Goal: Navigation & Orientation: Find specific page/section

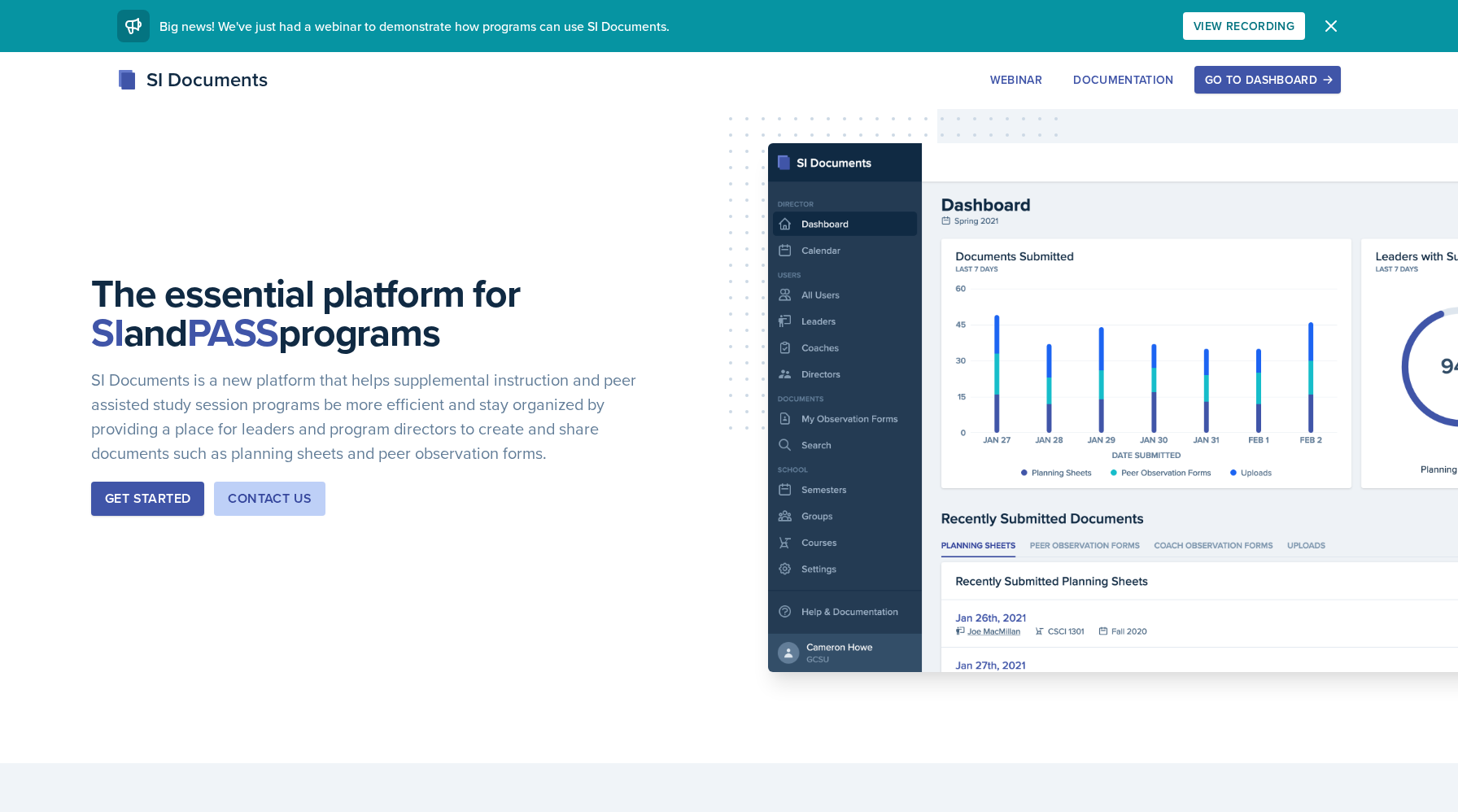
click at [1238, 78] on div "Go to Dashboard" at bounding box center [1268, 79] width 125 height 13
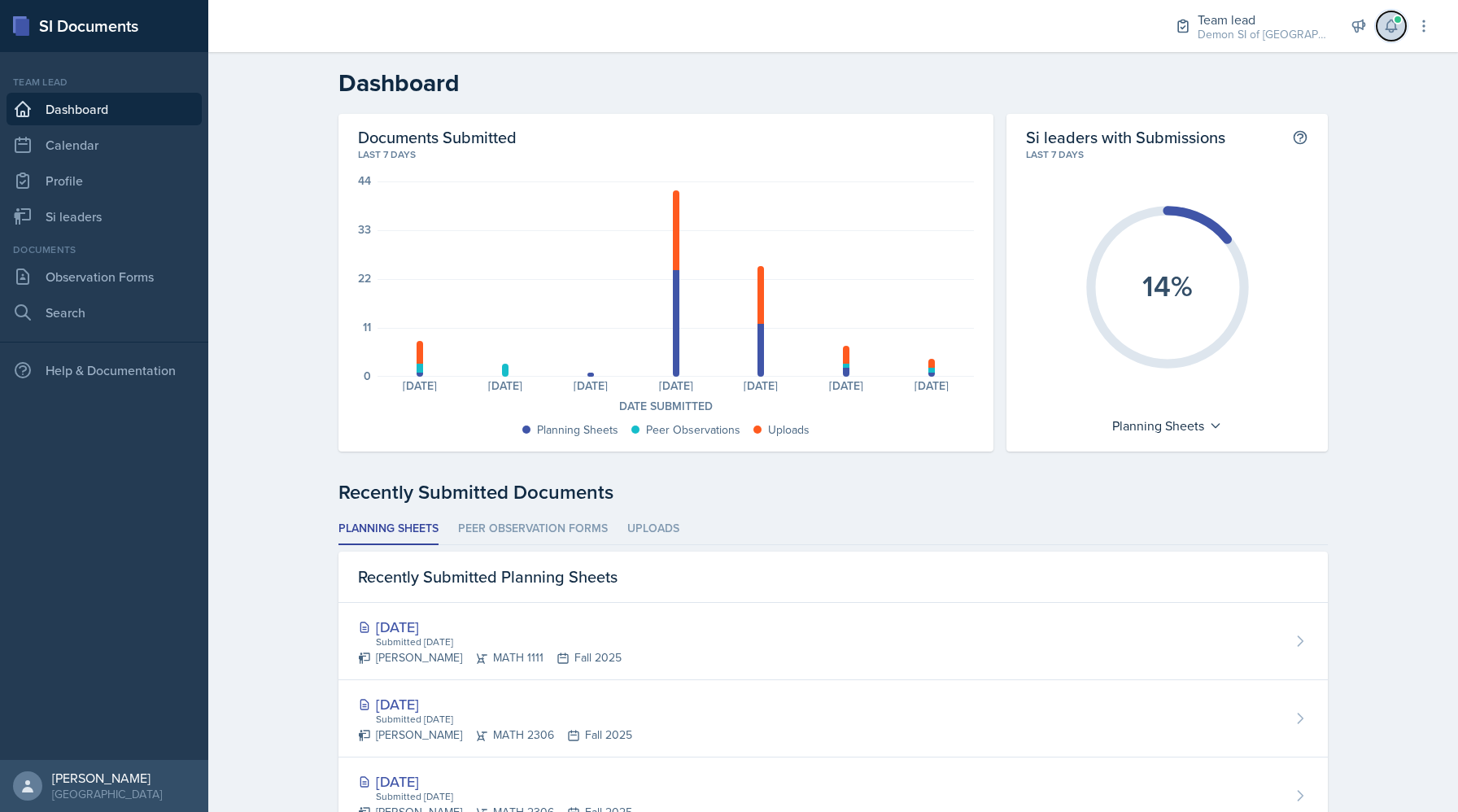
click at [1399, 24] on icon at bounding box center [1392, 26] width 17 height 17
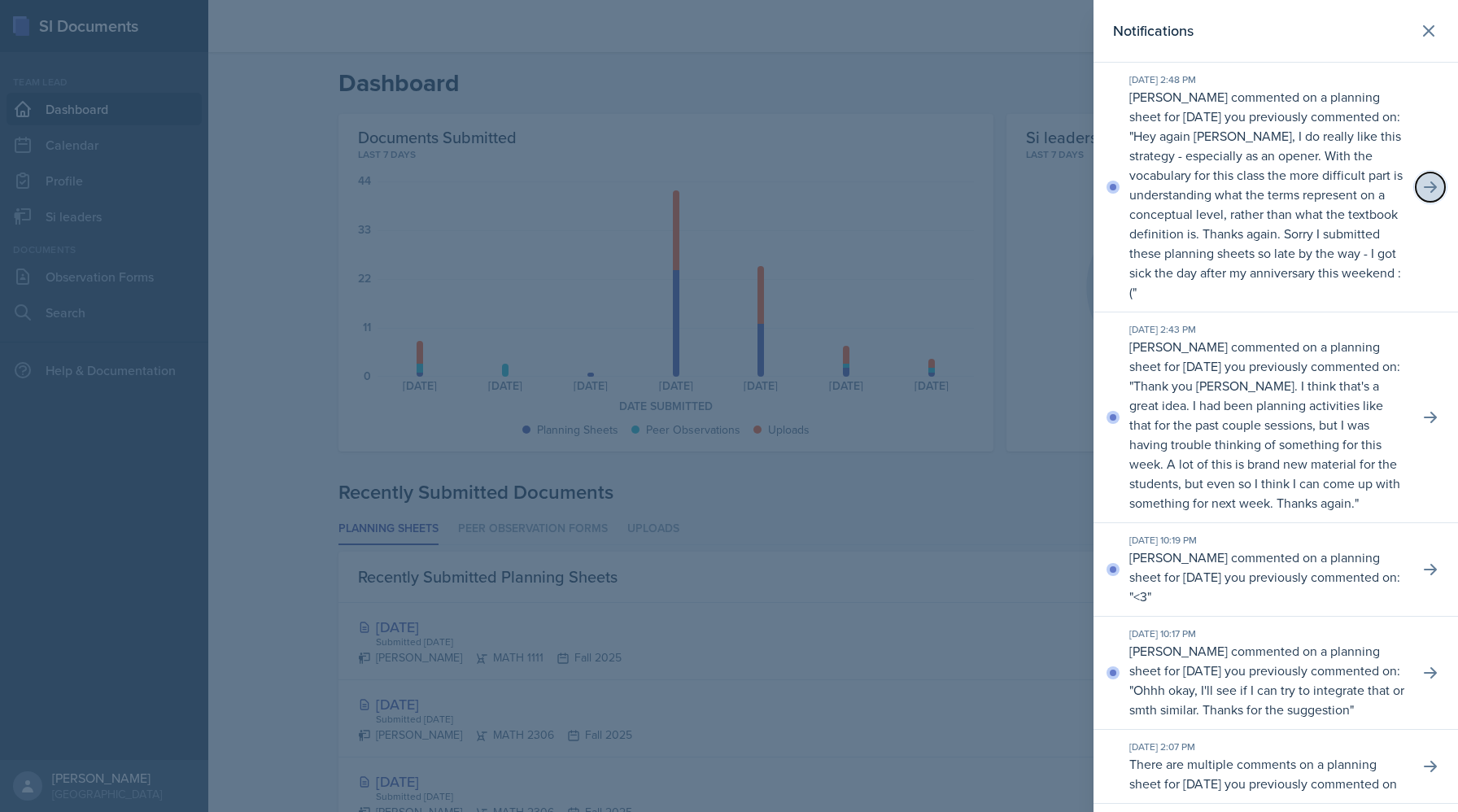
click at [1429, 175] on button at bounding box center [1430, 187] width 29 height 29
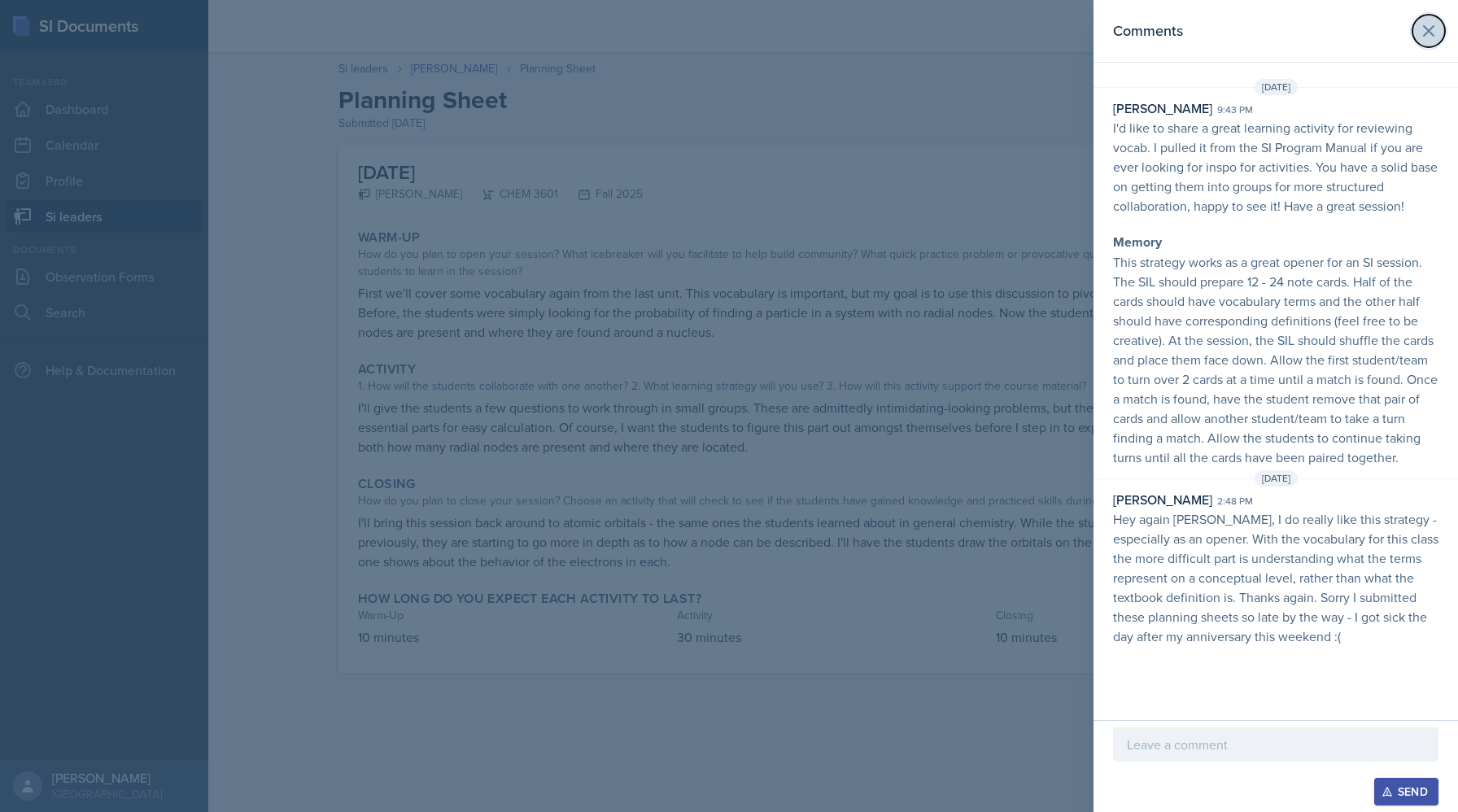
click at [1429, 40] on button at bounding box center [1429, 30] width 32 height 32
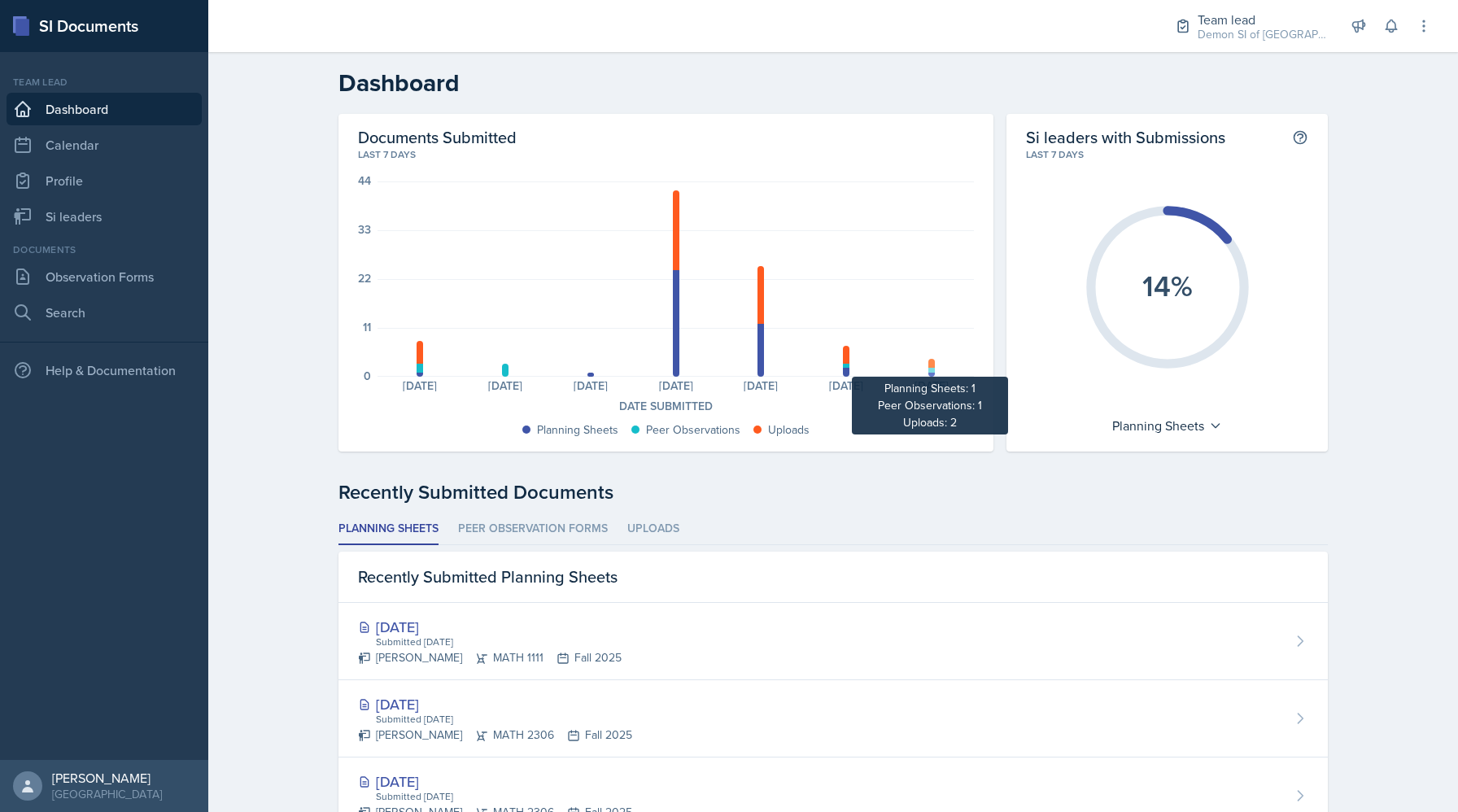
click at [932, 366] on div at bounding box center [931, 363] width 6 height 9
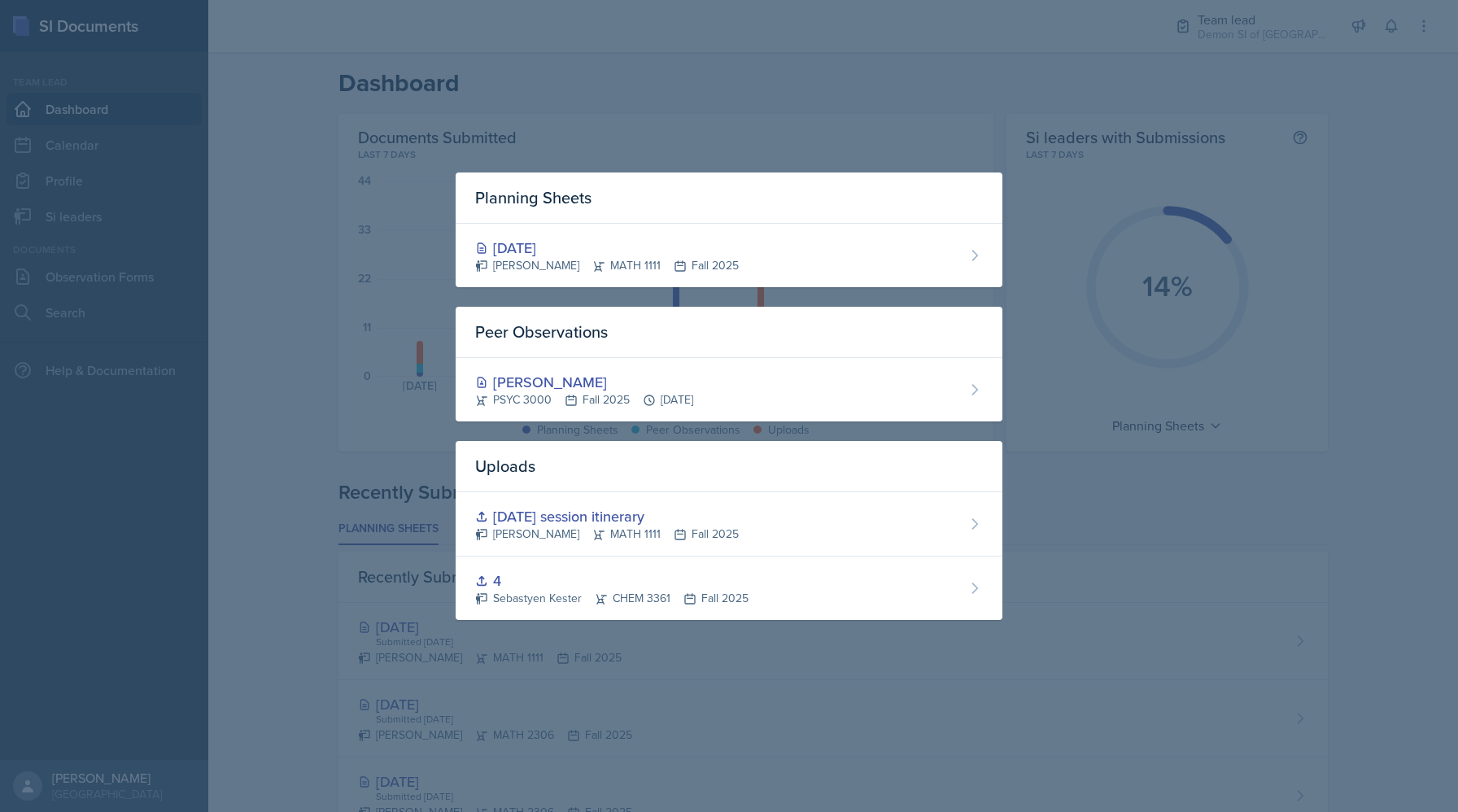
click at [824, 143] on div at bounding box center [729, 406] width 1458 height 812
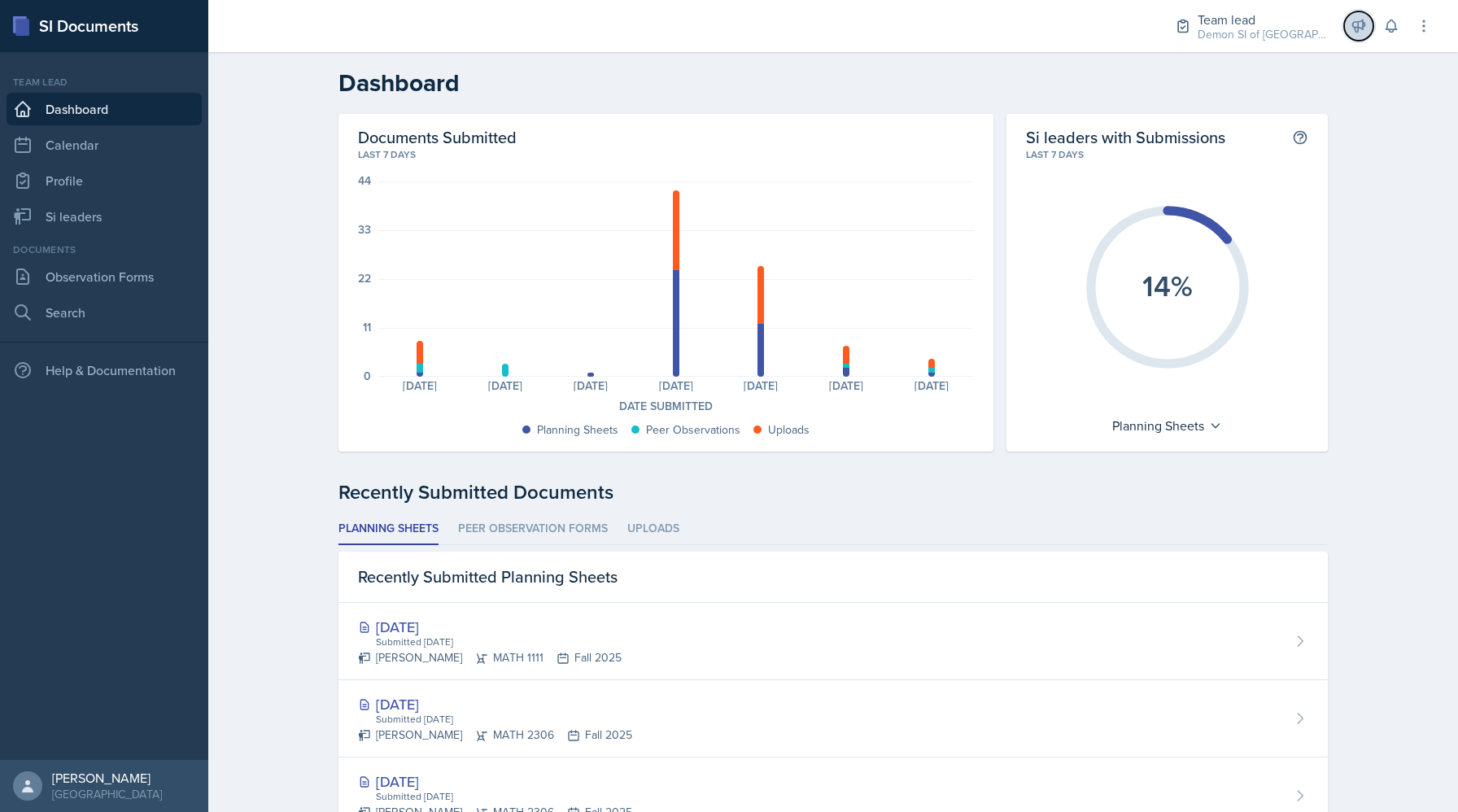
click at [1371, 23] on button at bounding box center [1359, 26] width 29 height 29
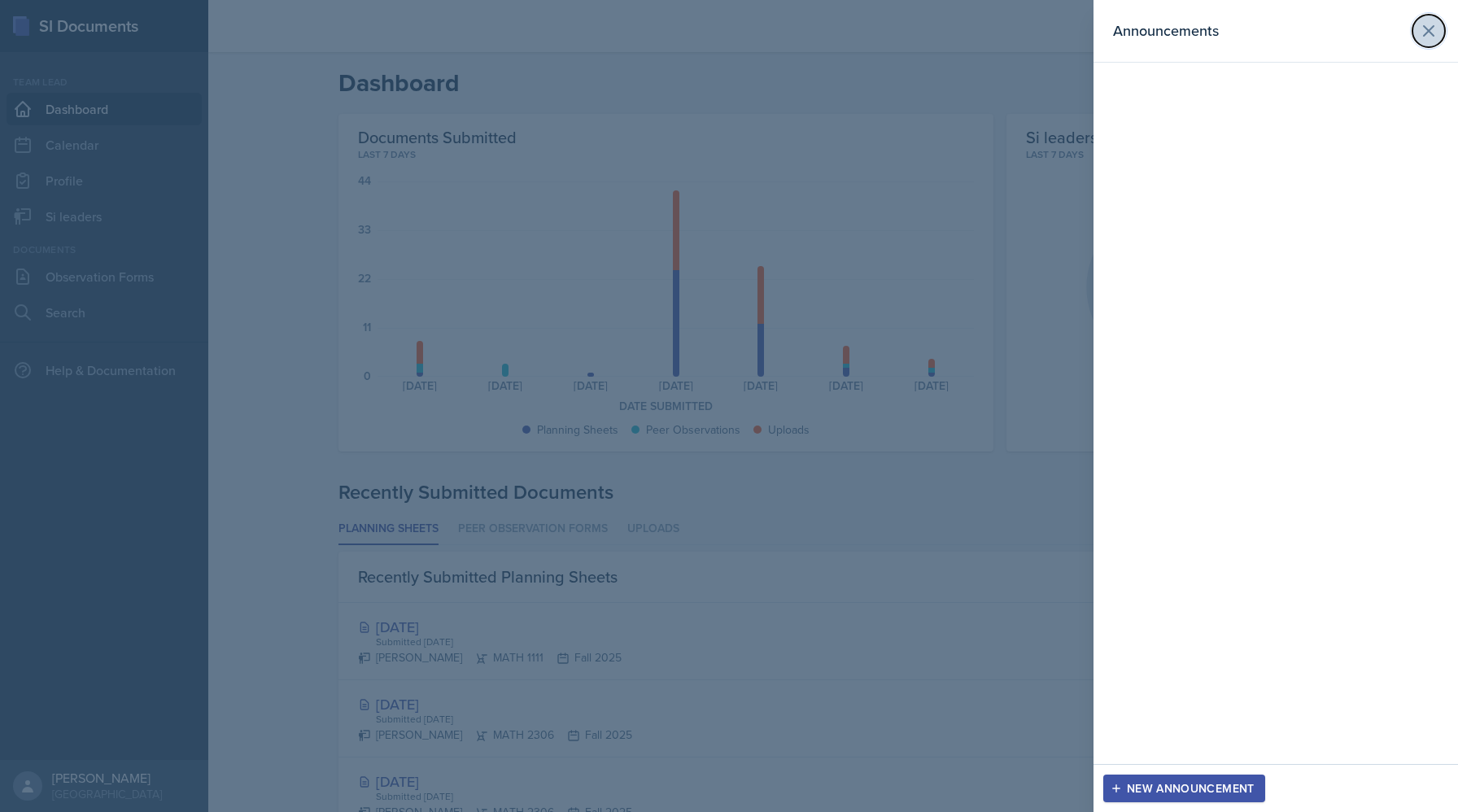
click at [1430, 38] on icon at bounding box center [1429, 30] width 19 height 19
